Goal: Information Seeking & Learning: Learn about a topic

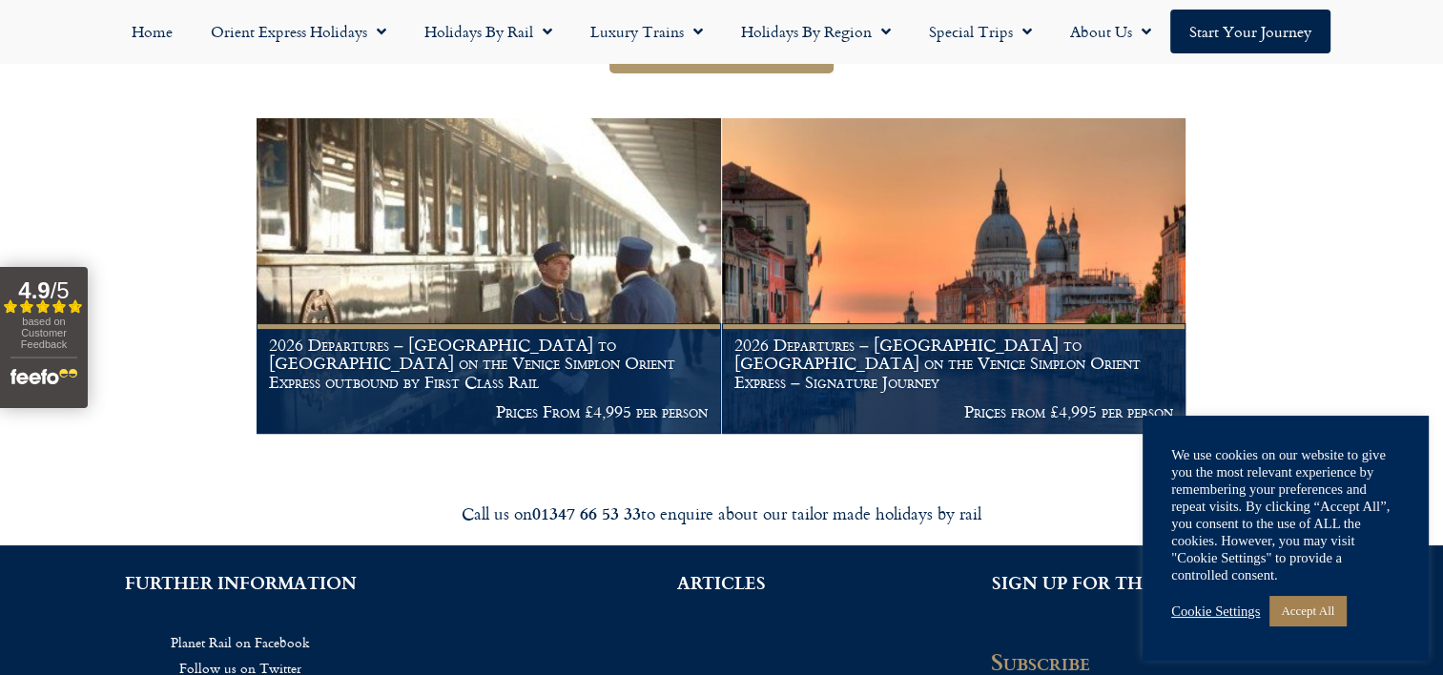
scroll to position [345, 0]
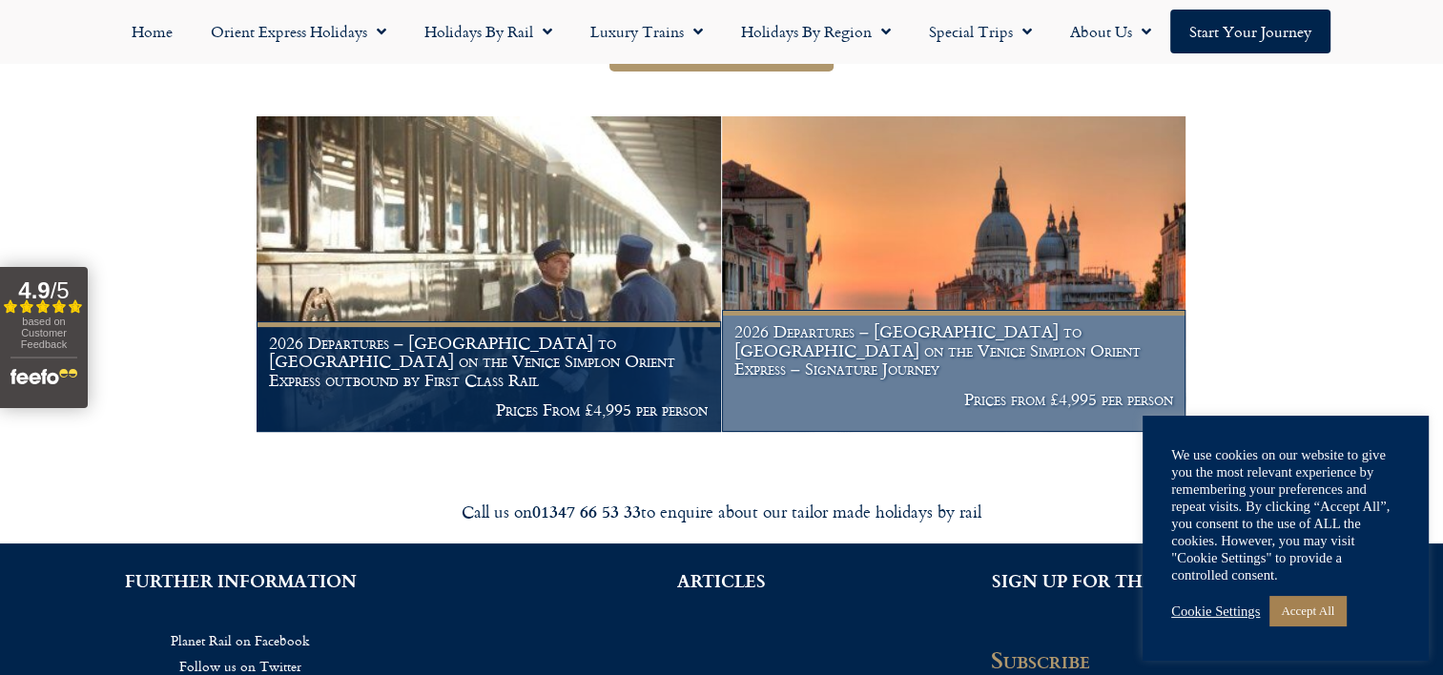
click at [810, 379] on h1 "2026 Departures – [GEOGRAPHIC_DATA] to [GEOGRAPHIC_DATA] on the Venice Simplon …" at bounding box center [953, 350] width 439 height 56
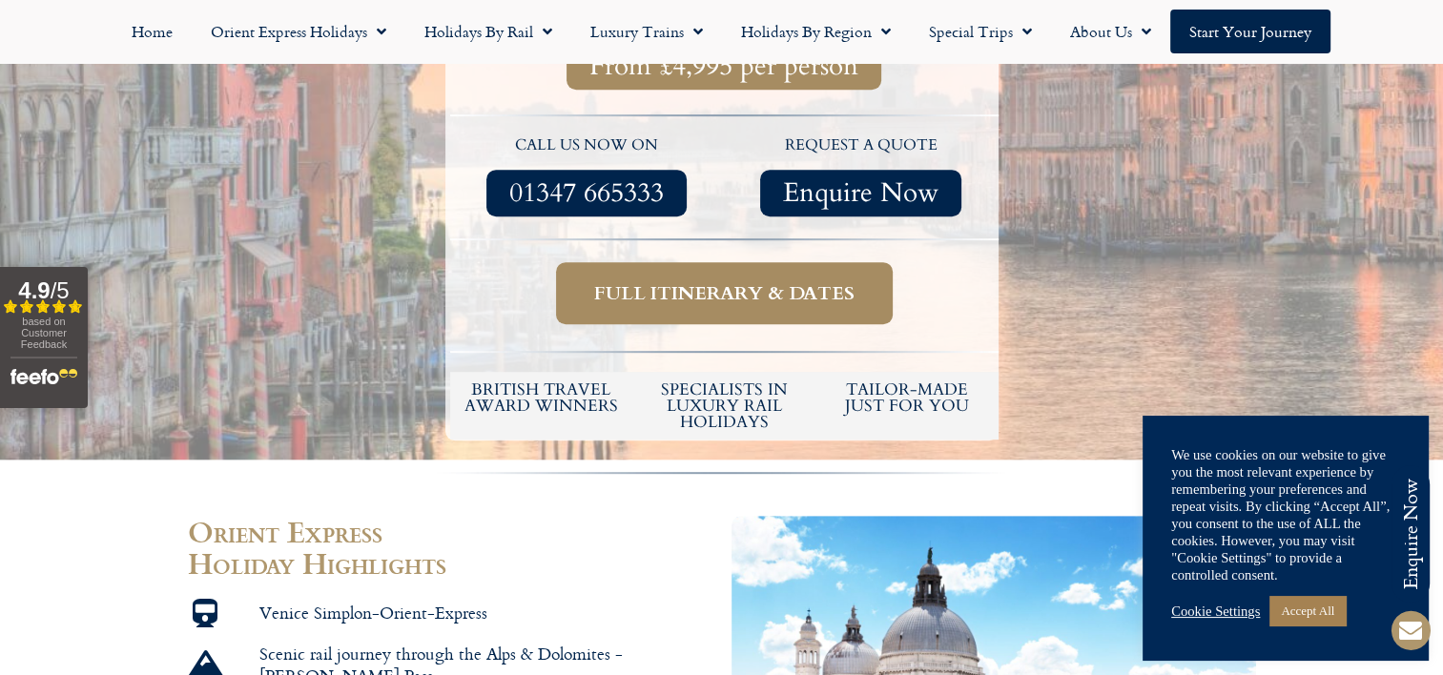
scroll to position [879, 0]
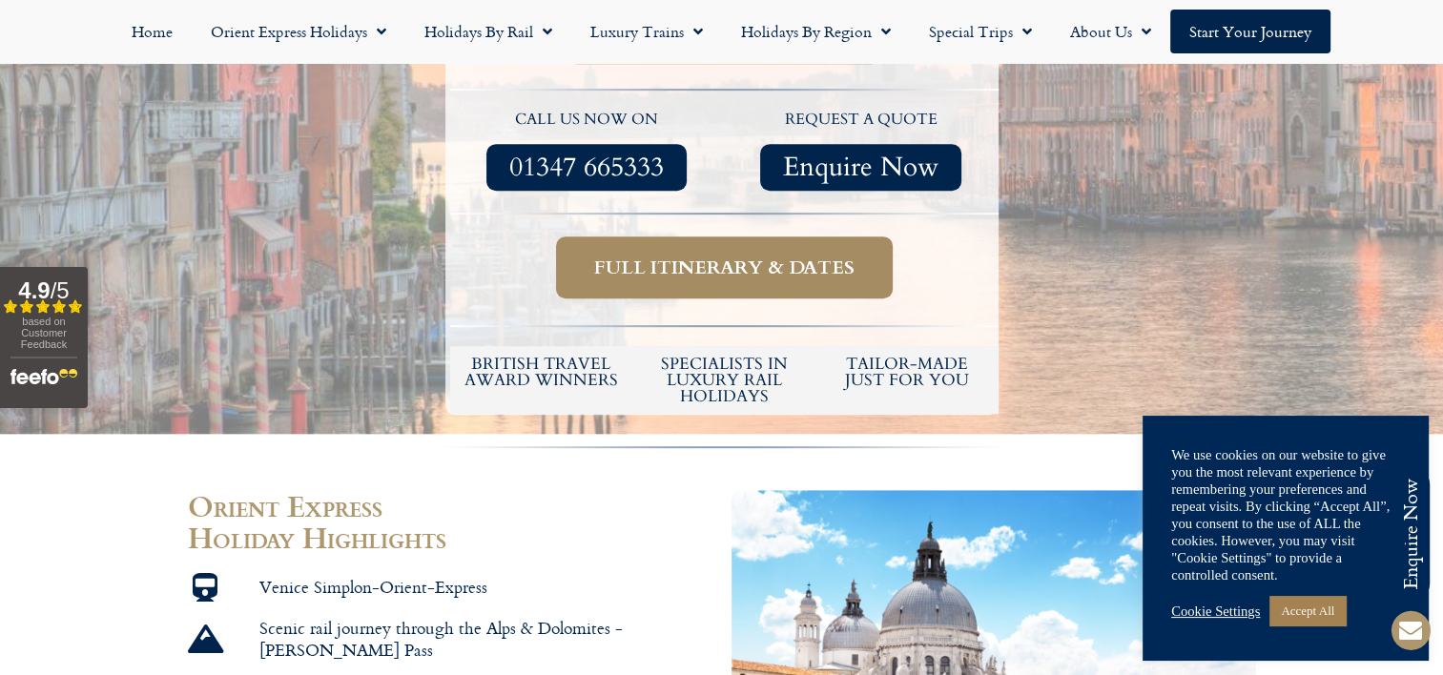
click at [758, 256] on span "Full itinerary & dates" at bounding box center [724, 268] width 260 height 24
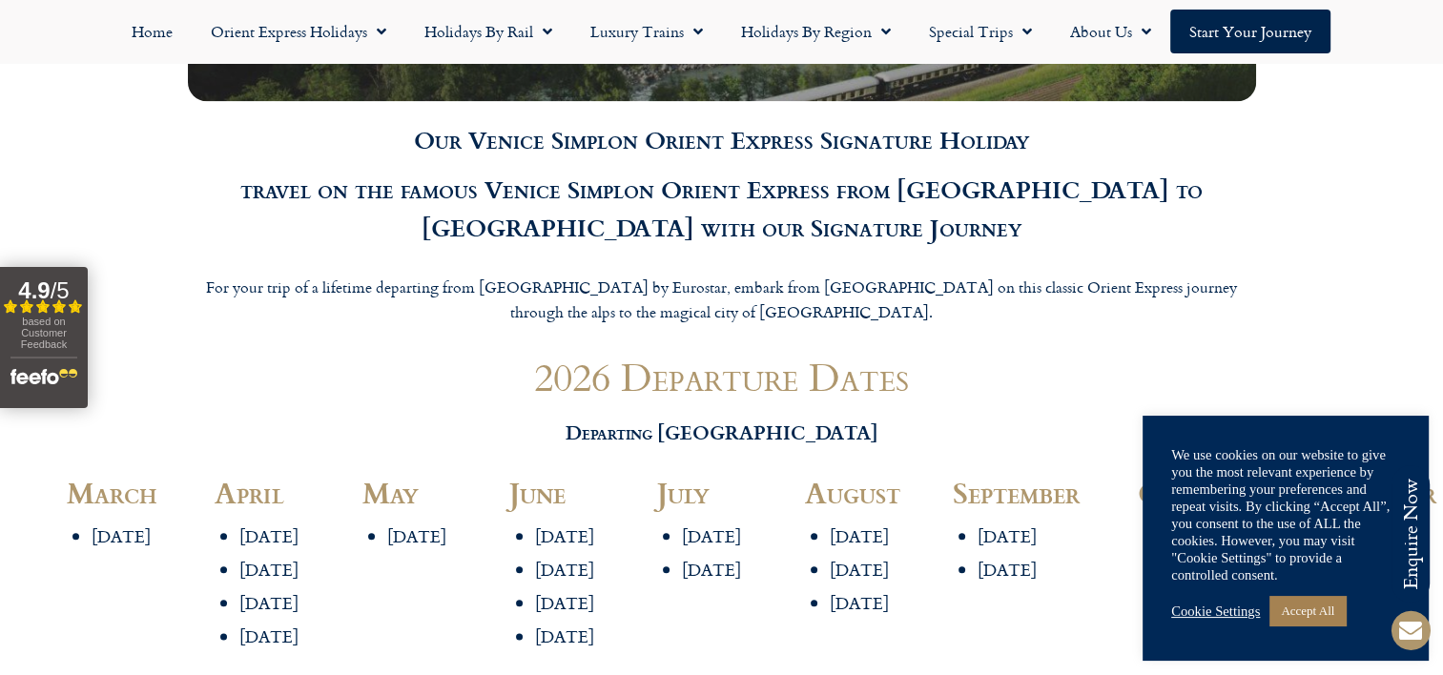
scroll to position [2089, 0]
